Goal: Navigation & Orientation: Find specific page/section

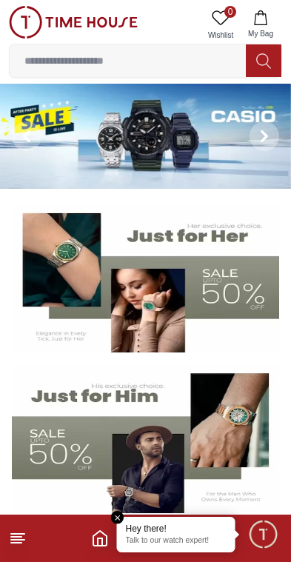
click at [271, 138] on span at bounding box center [264, 136] width 30 height 30
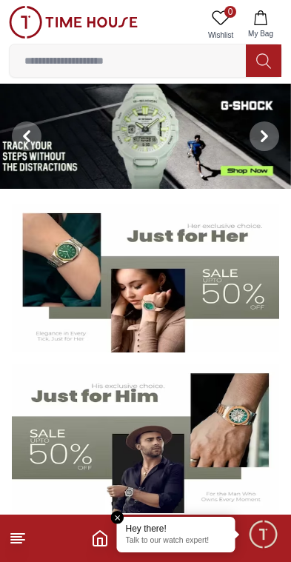
click at [220, 153] on img at bounding box center [145, 136] width 291 height 105
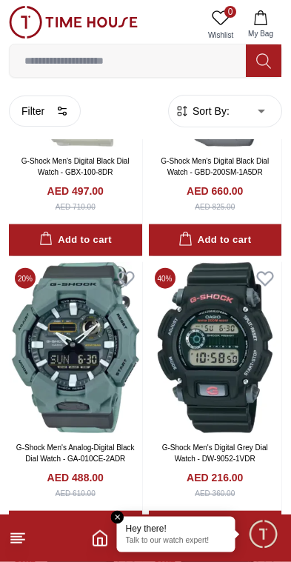
scroll to position [2572, 0]
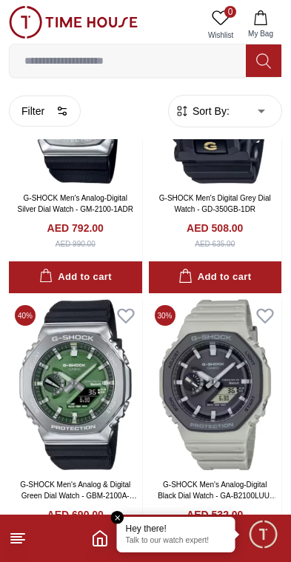
scroll to position [8260, 0]
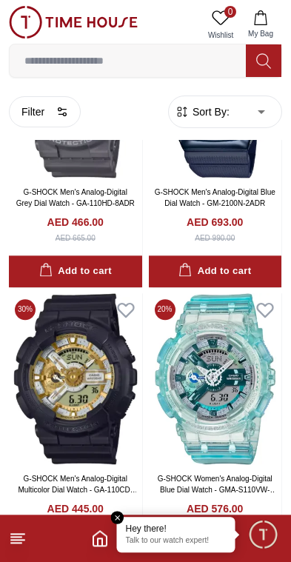
scroll to position [10842, 0]
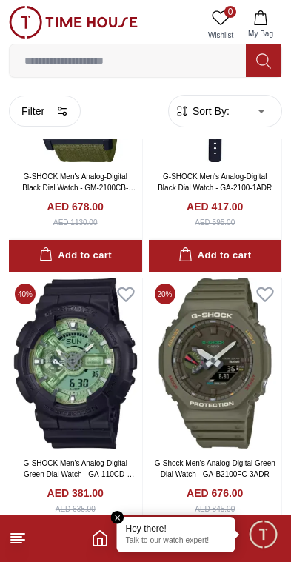
scroll to position [13142, 0]
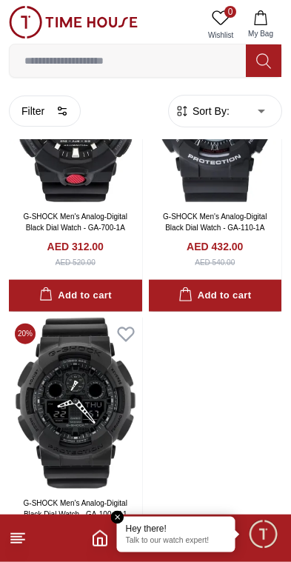
scroll to position [16253, 0]
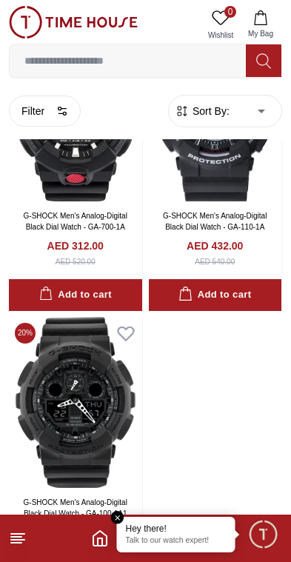
click at [30, 22] on img at bounding box center [73, 22] width 129 height 33
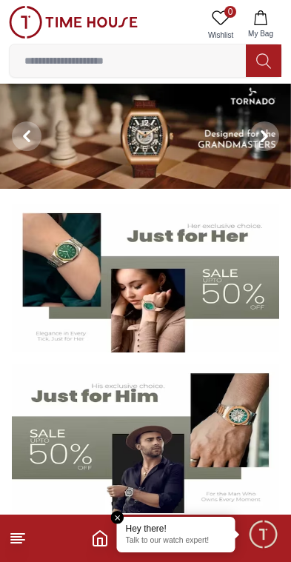
click at [90, 164] on img at bounding box center [145, 136] width 291 height 105
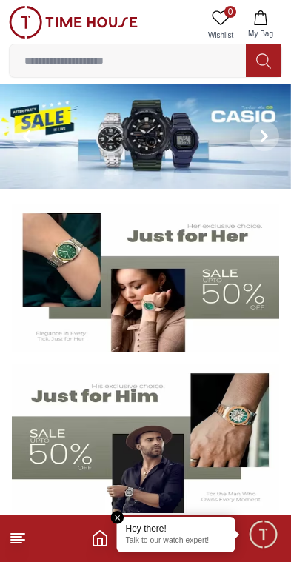
click at [264, 138] on icon at bounding box center [264, 137] width 4 height 10
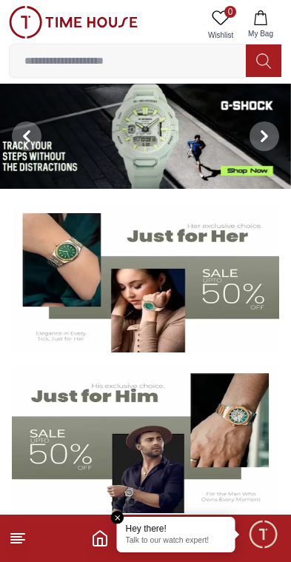
click at [268, 139] on icon at bounding box center [264, 136] width 12 height 12
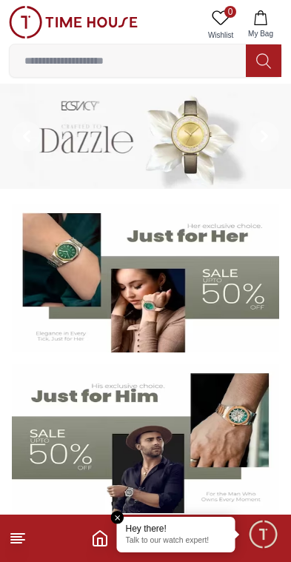
click at [262, 138] on icon at bounding box center [264, 136] width 12 height 12
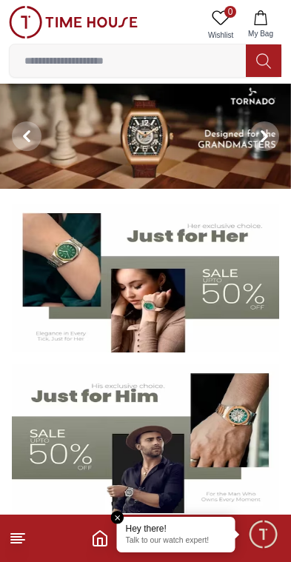
click at [17, 141] on span at bounding box center [27, 136] width 30 height 30
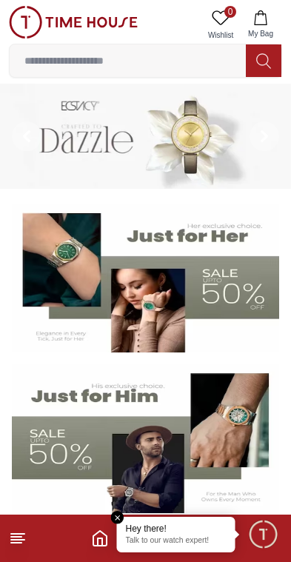
click at [114, 135] on img at bounding box center [145, 136] width 291 height 105
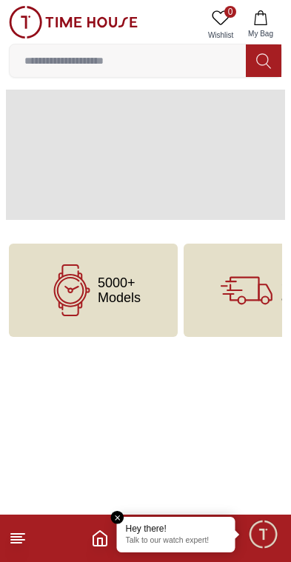
click at [114, 135] on span at bounding box center [145, 155] width 279 height 130
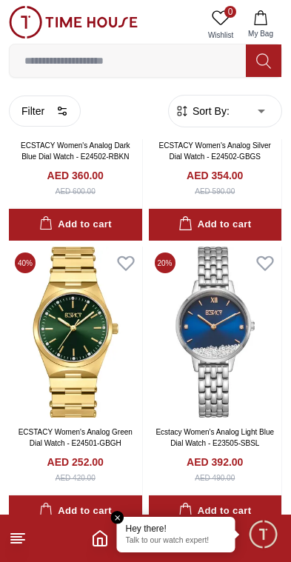
scroll to position [2588, 0]
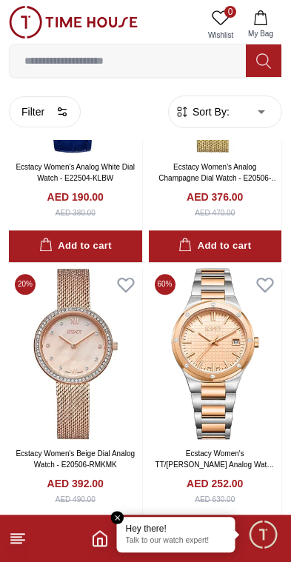
scroll to position [3141, 0]
